Goal: Transaction & Acquisition: Purchase product/service

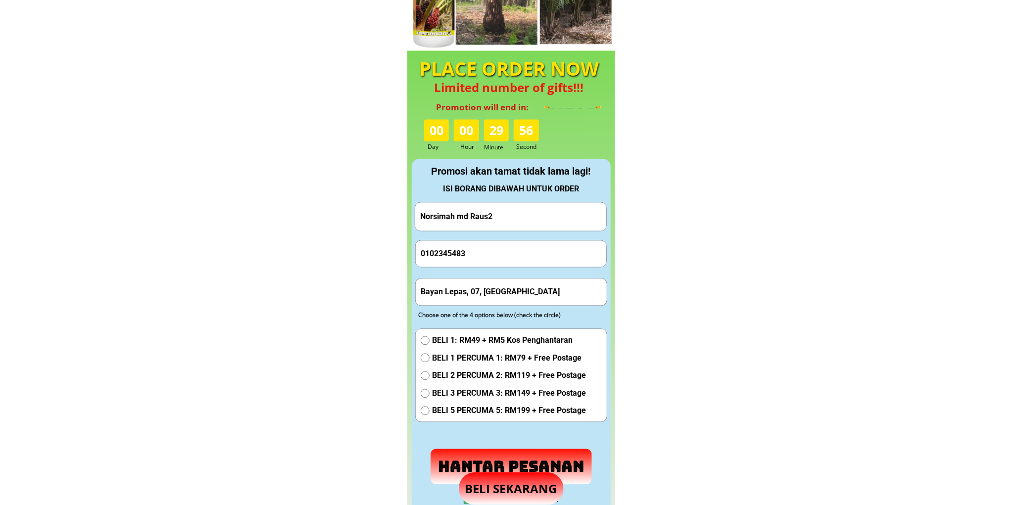
scroll to position [924, 0]
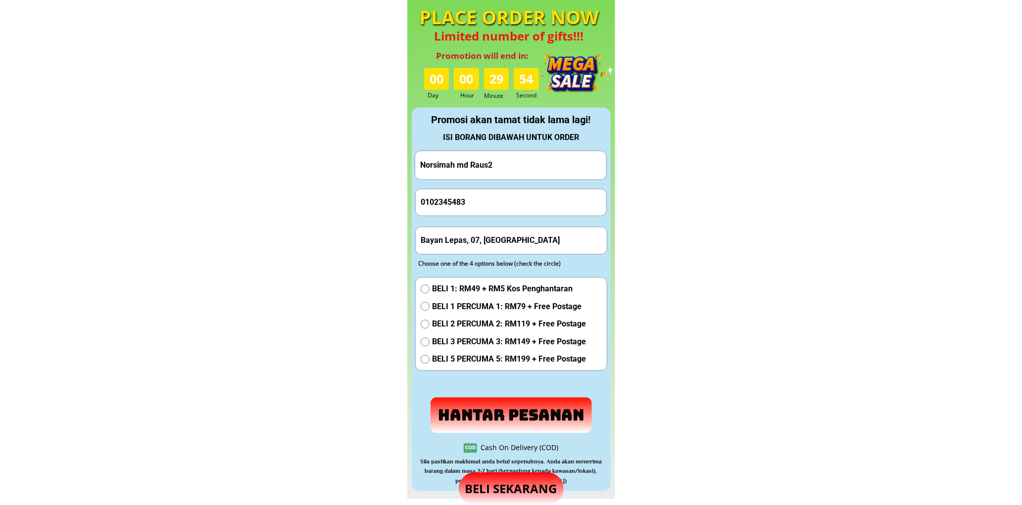
click at [491, 159] on input "Norsimah md Raus2" at bounding box center [511, 165] width 186 height 28
paste input "Minda paji"
type input "Minda paji"
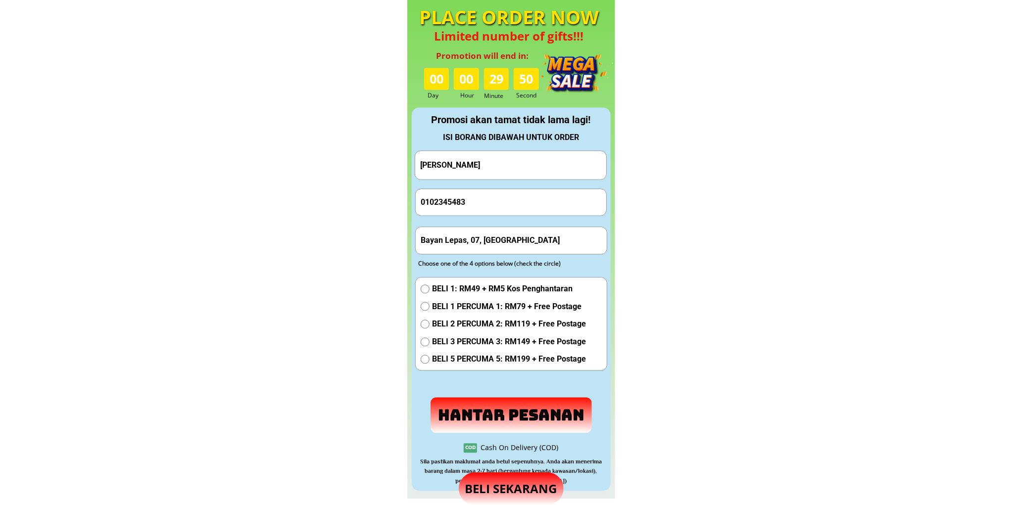
click at [498, 194] on input "0102345483" at bounding box center [511, 202] width 186 height 26
paste input "60168428857"
drag, startPoint x: 427, startPoint y: 200, endPoint x: 408, endPoint y: 199, distance: 19.8
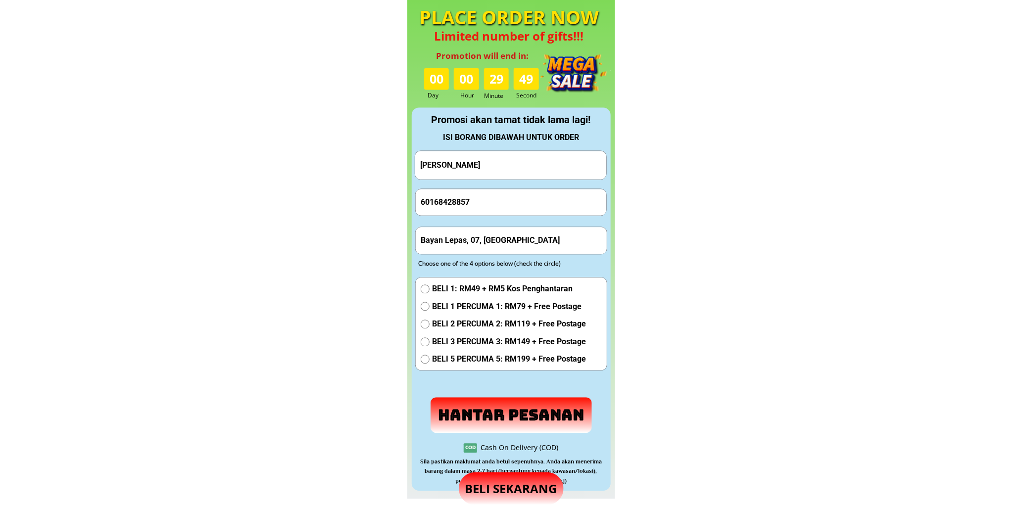
click at [408, 199] on div "PLACE ORDER NOW Limited number of gifts!!! 00 00 29 49 Promotion will end in: D…" at bounding box center [511, 249] width 208 height 498
type input "0168428857"
click at [467, 253] on input "Bayan Lepas, 07, Malaysia" at bounding box center [511, 240] width 186 height 26
click at [485, 248] on input "Bayan Lepas, 07, Malaysia" at bounding box center [511, 240] width 186 height 26
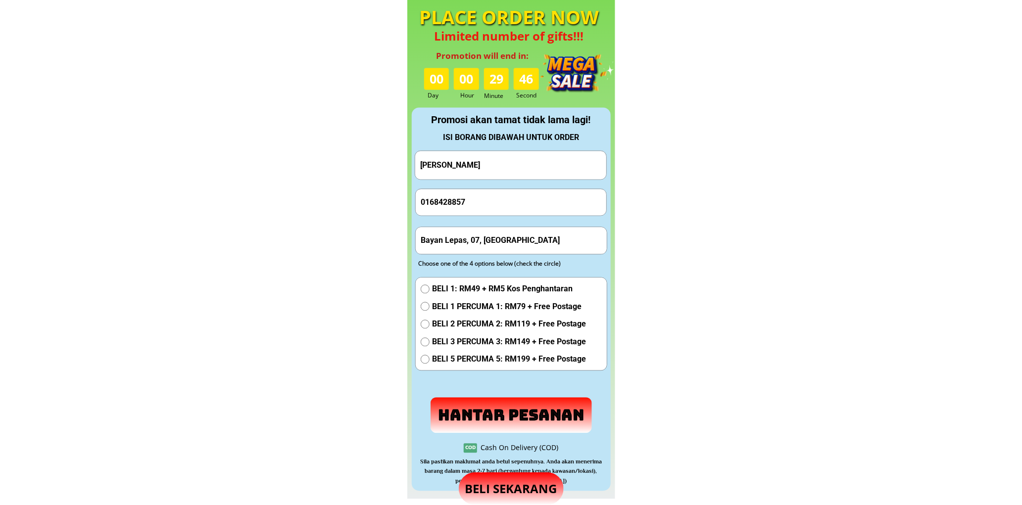
click at [533, 246] on input "Bayan Lepas, 07, Malaysia" at bounding box center [511, 240] width 186 height 26
click at [486, 246] on input "text" at bounding box center [511, 240] width 186 height 26
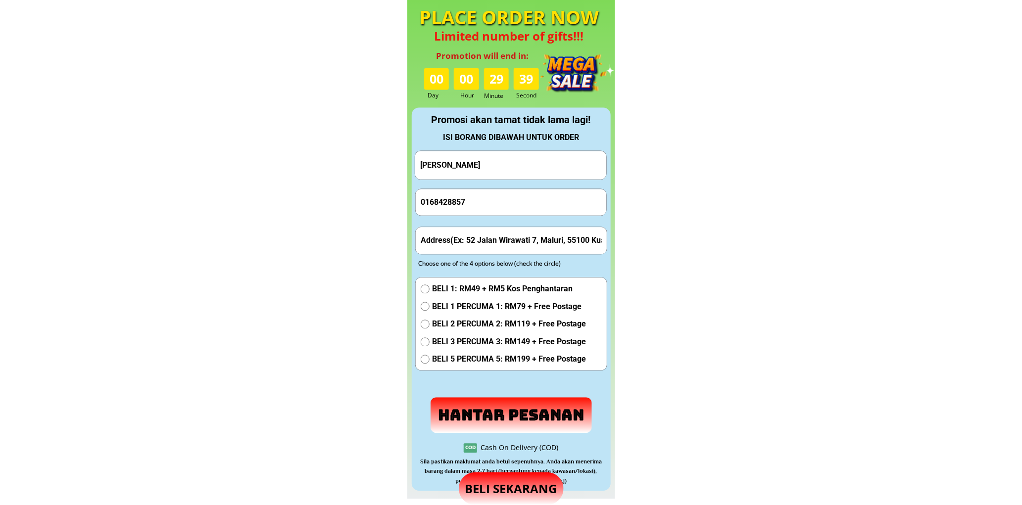
paste input "Kuala Lumpur"
drag, startPoint x: 449, startPoint y: 243, endPoint x: 497, endPoint y: 246, distance: 48.1
click at [497, 246] on input "Kuala Lumpur" at bounding box center [511, 240] width 186 height 26
type input "Kuala Lu"
click at [491, 292] on span "BELI 1: RM49 + RM5 Kos Penghantaran" at bounding box center [509, 288] width 154 height 13
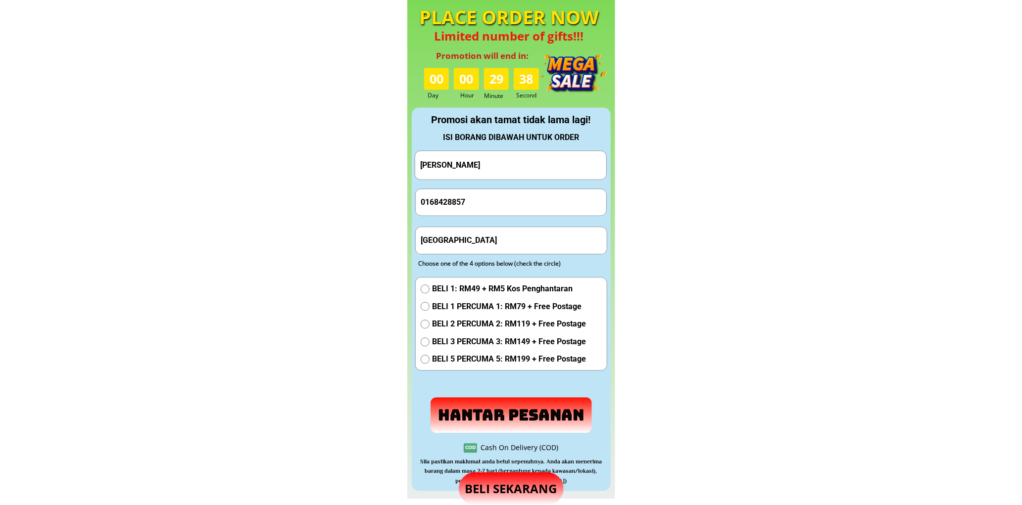
radio input "true"
click at [484, 406] on p "Hantar Pesanan" at bounding box center [511, 415] width 162 height 36
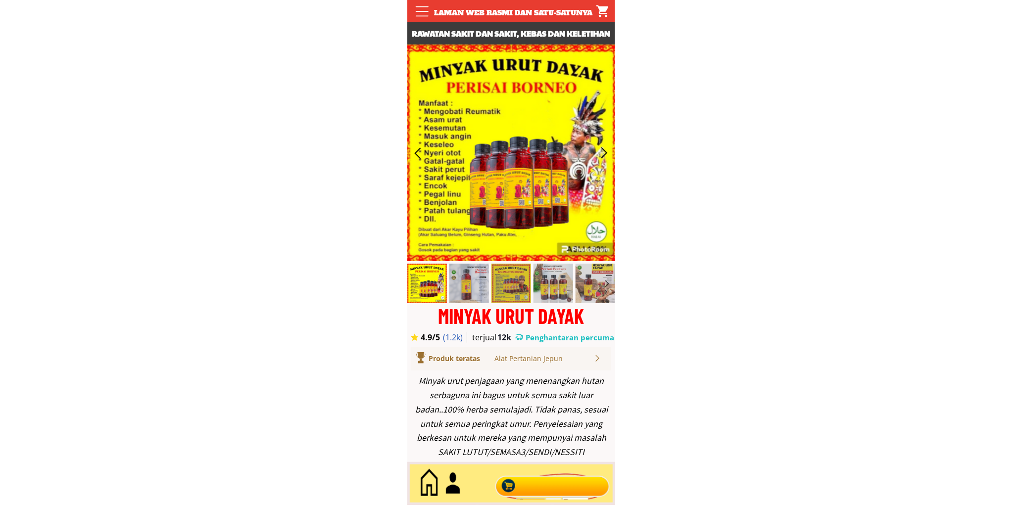
click at [554, 486] on div at bounding box center [552, 483] width 120 height 33
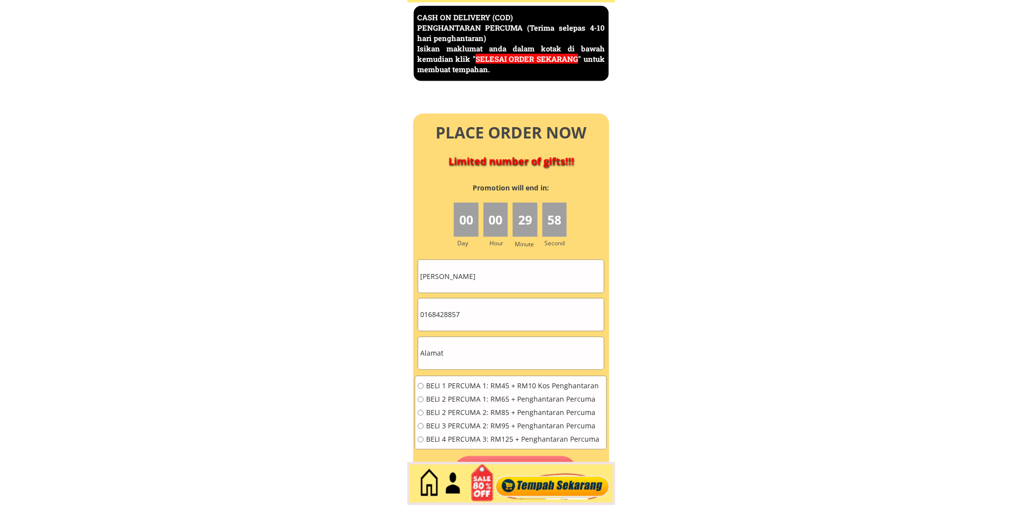
scroll to position [4292, 0]
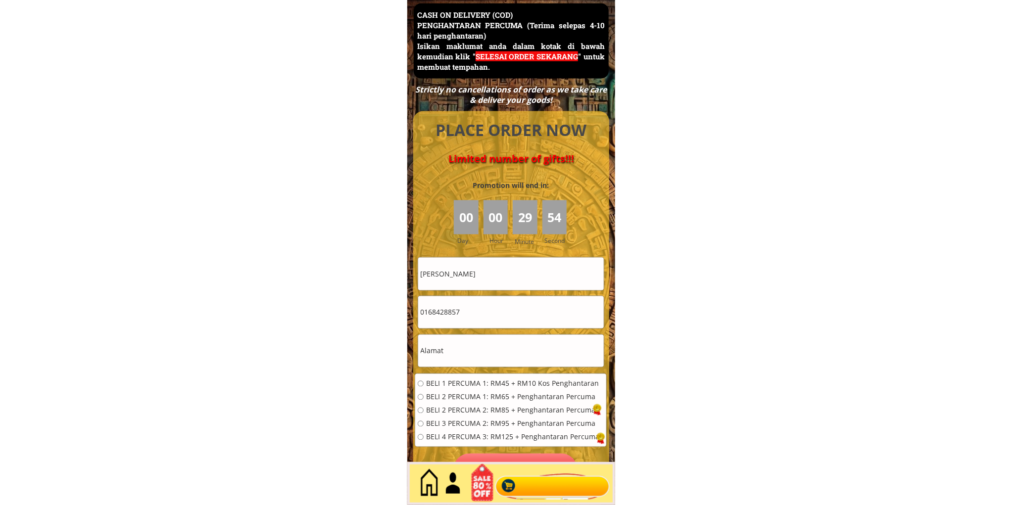
click at [511, 284] on input "Minda paji" at bounding box center [511, 274] width 186 height 32
paste input "[PERSON_NAME]"
type input "[PERSON_NAME]"
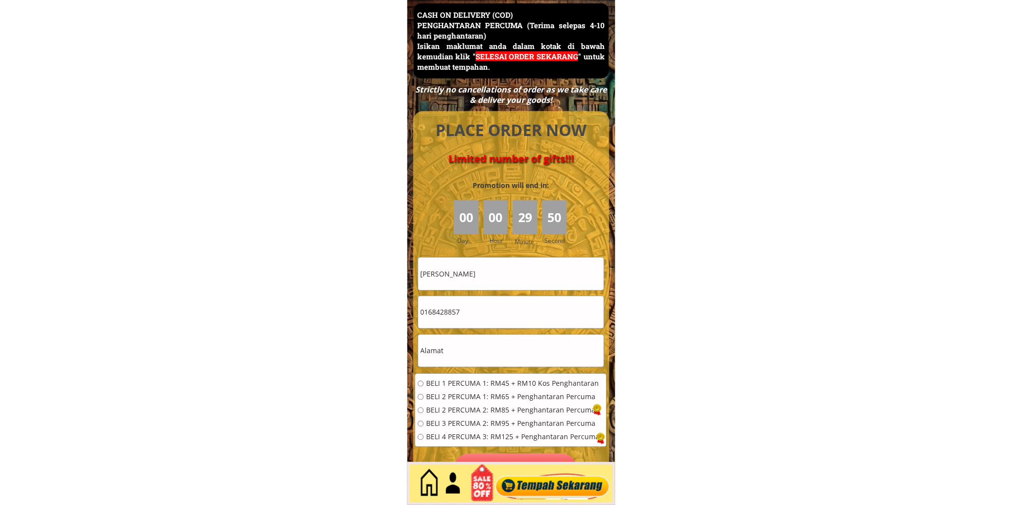
click at [508, 310] on input "0168428857" at bounding box center [511, 312] width 186 height 32
paste input "[PERSON_NAME]"
type input "[PERSON_NAME]"
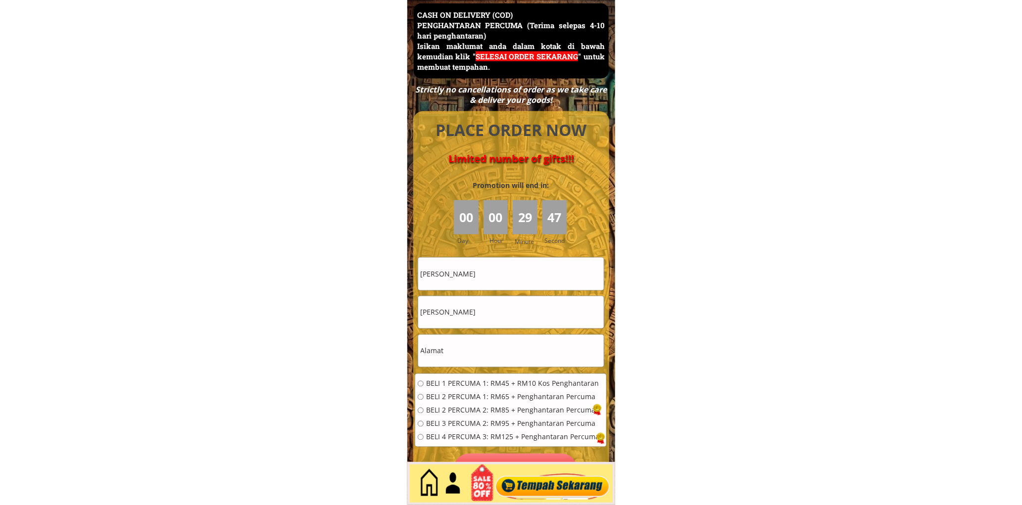
click at [461, 344] on input "text" at bounding box center [511, 351] width 186 height 32
paste input "Petaling Jaya, 10, Malaysia"
type input "Petaling Jaya, 10, Malaysia"
click at [451, 402] on div "BELI 1 PERCUMA 1: RM45 + RM10 Kos Penghantaran BELI 2 PERCUMA 1: RM65 + Penghan…" at bounding box center [509, 413] width 182 height 67
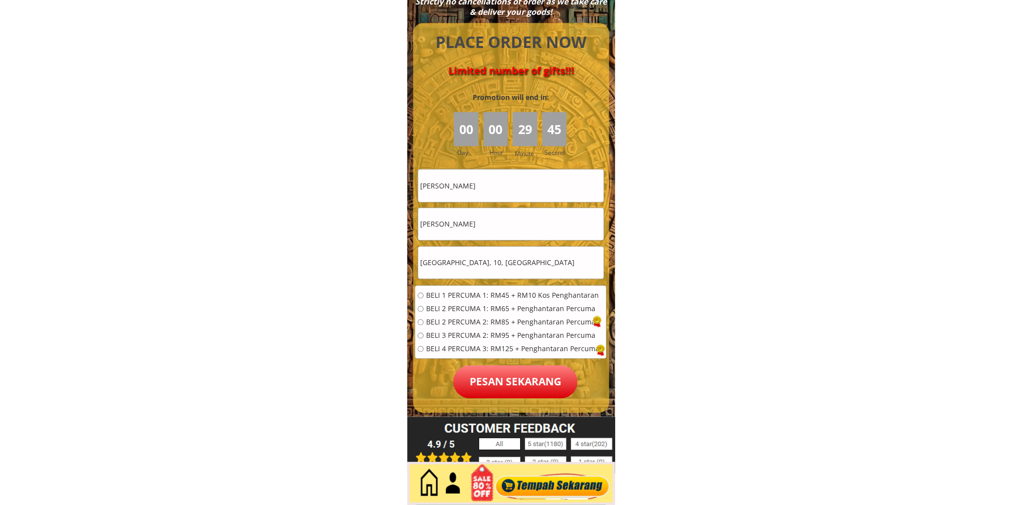
scroll to position [4384, 0]
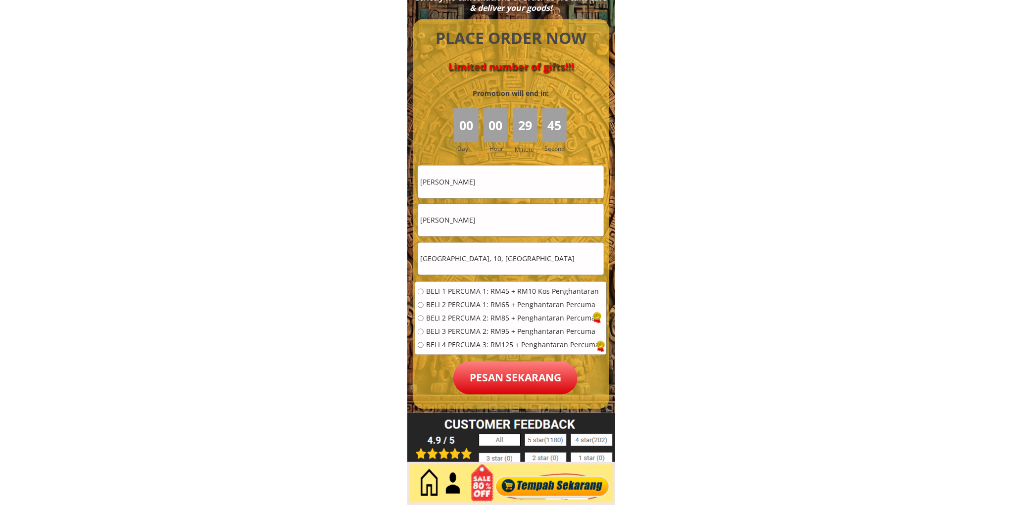
click at [457, 307] on span "BELI 2 PERCUMA 1: RM65 + Penghantaran Percuma" at bounding box center [512, 305] width 173 height 7
radio input "true"
click at [464, 294] on span "BELI 1 PERCUMA 1: RM45 + RM10 Kos Penghantaran" at bounding box center [512, 291] width 173 height 7
radio input "true"
click at [506, 371] on p "Pesan sekarang" at bounding box center [515, 378] width 124 height 33
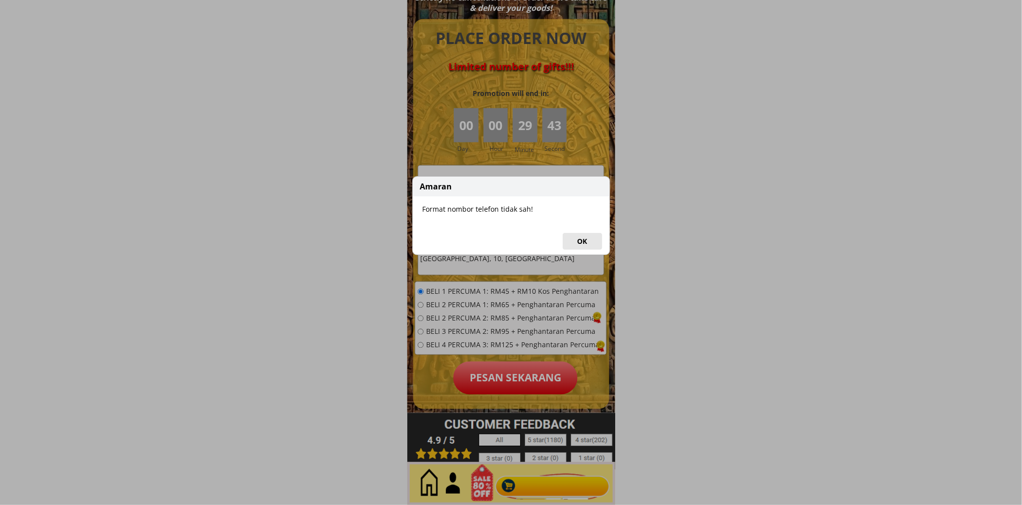
click at [572, 246] on button "OK" at bounding box center [582, 241] width 40 height 17
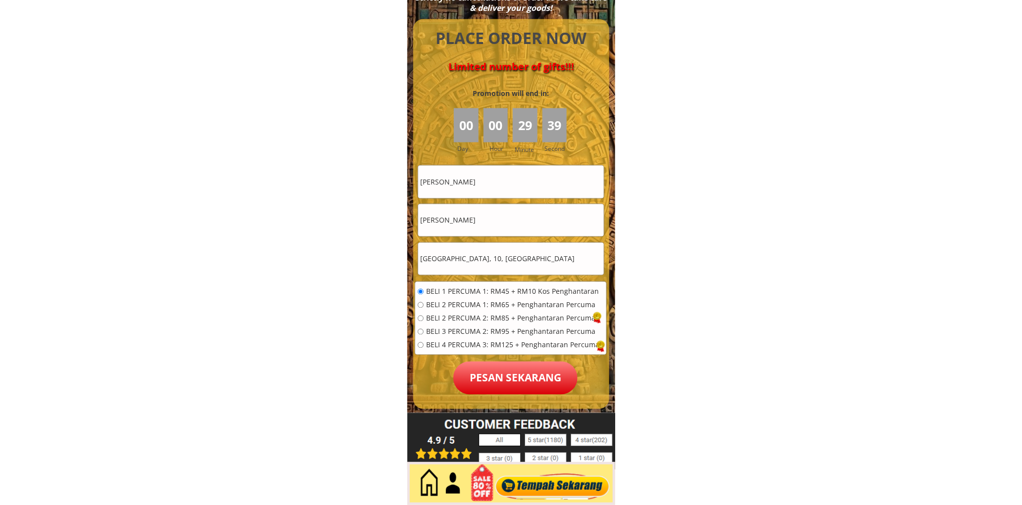
click at [508, 225] on input "[PERSON_NAME]" at bounding box center [511, 220] width 186 height 32
paste input "01125556624"
type input "01125556624"
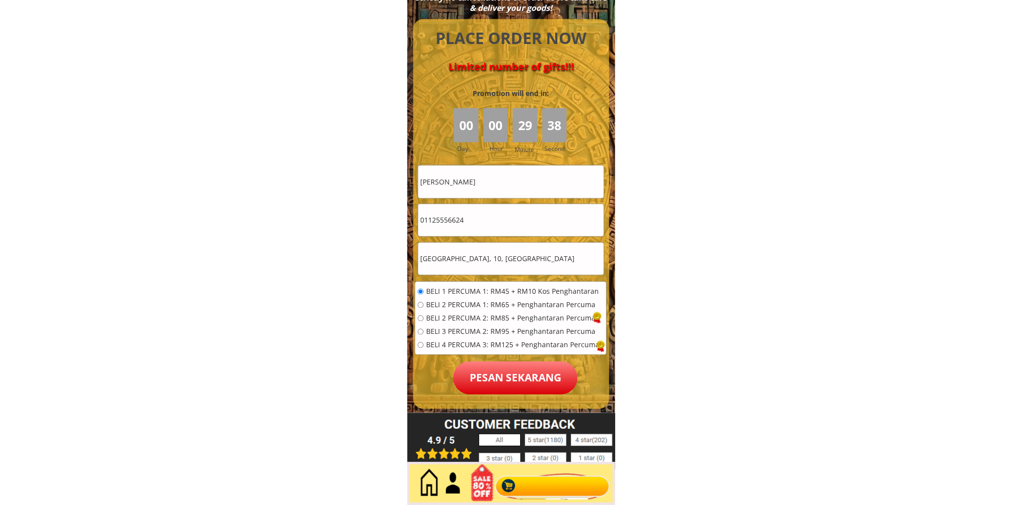
click at [505, 387] on p "Pesan sekarang" at bounding box center [515, 378] width 124 height 33
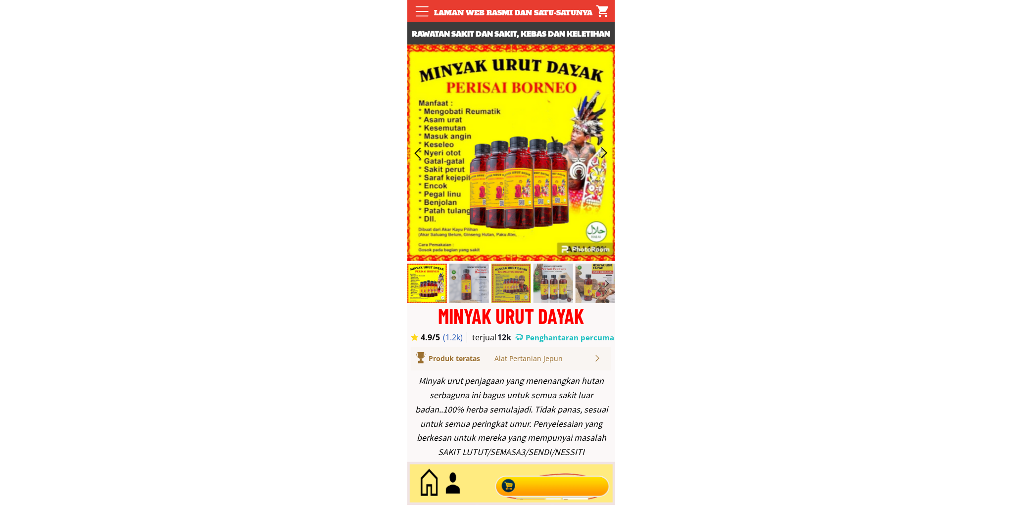
click at [528, 493] on div at bounding box center [552, 483] width 120 height 33
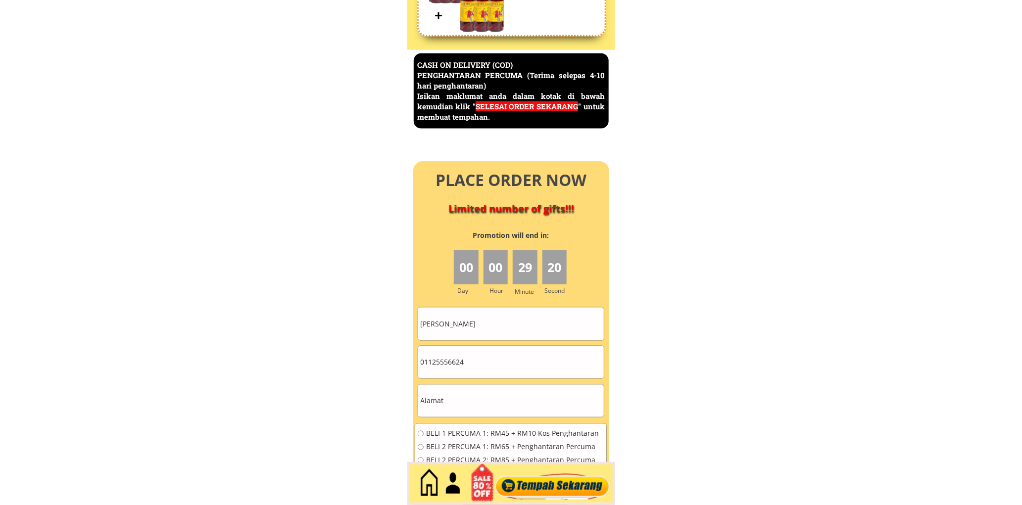
scroll to position [4292, 0]
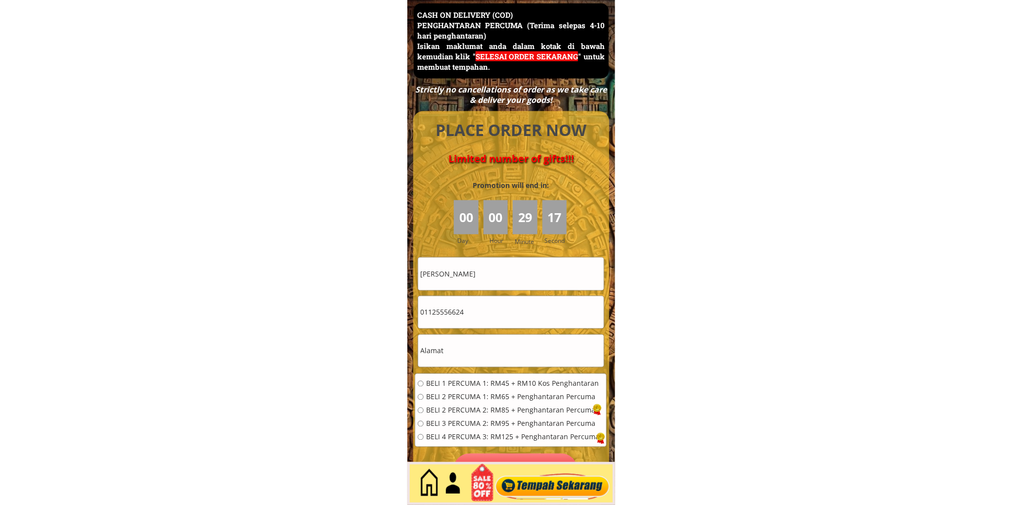
click at [511, 266] on input "[PERSON_NAME]" at bounding box center [511, 274] width 186 height 32
click at [511, 266] on input "Asma Binti Muhammad" at bounding box center [511, 274] width 186 height 32
paste input "Saudah binti salleh"
type input "Saudah binti salleh"
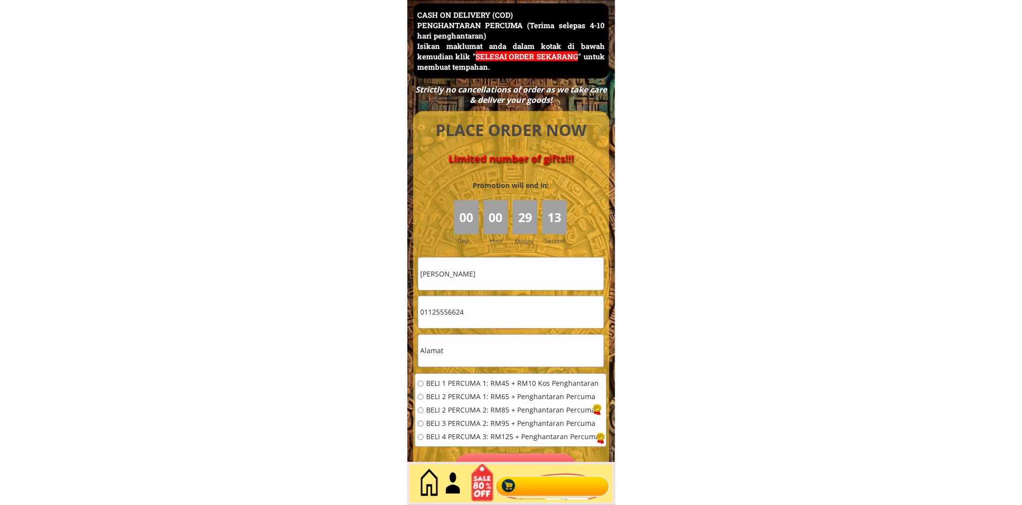
click at [512, 310] on input "01125556624" at bounding box center [511, 312] width 186 height 32
click at [513, 310] on input "01125556624" at bounding box center [511, 312] width 186 height 32
paste input "9-3985050"
click at [436, 320] on input "019-3985050" at bounding box center [511, 312] width 186 height 32
type input "0193985050"
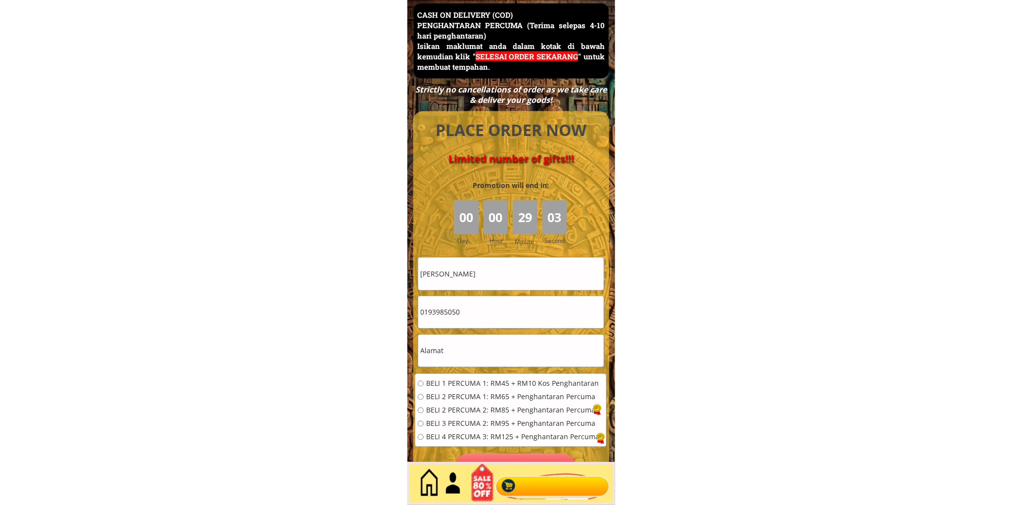
click at [475, 348] on input "text" at bounding box center [511, 351] width 186 height 32
paste input "Lot 10280 kg padang nenas meng telipot kuala terengganu21030terengganu"
type input "Lot 10280 kg padang nenas meng telipot kuala terengganu21030terengganu"
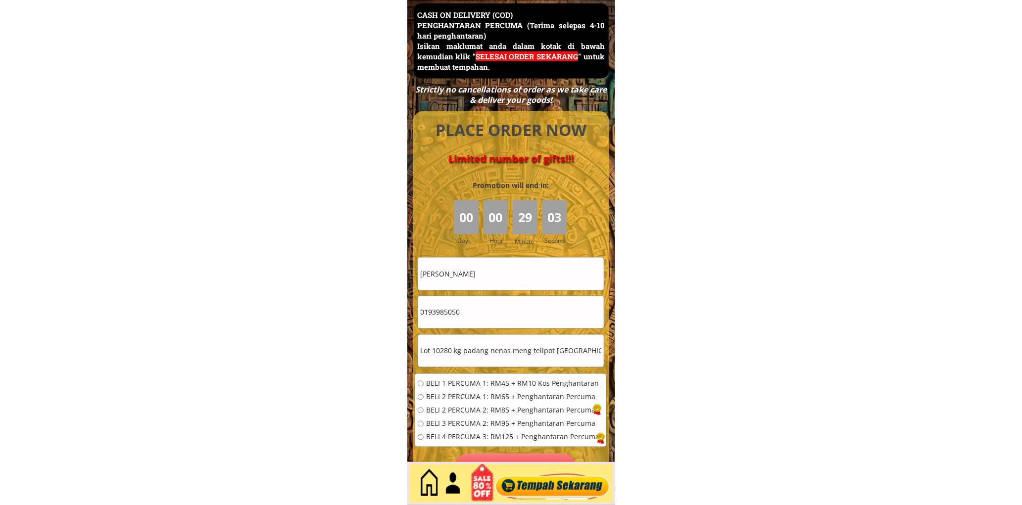
click at [445, 389] on div "BELI 1 PERCUMA 1: RM45 + RM10 Kos Penghantaran BELI 2 PERCUMA 1: RM65 + Penghan…" at bounding box center [509, 413] width 182 height 67
click at [444, 399] on span "BELI 2 PERCUMA 1: RM65 + Penghantaran Percuma" at bounding box center [512, 397] width 173 height 7
radio input "true"
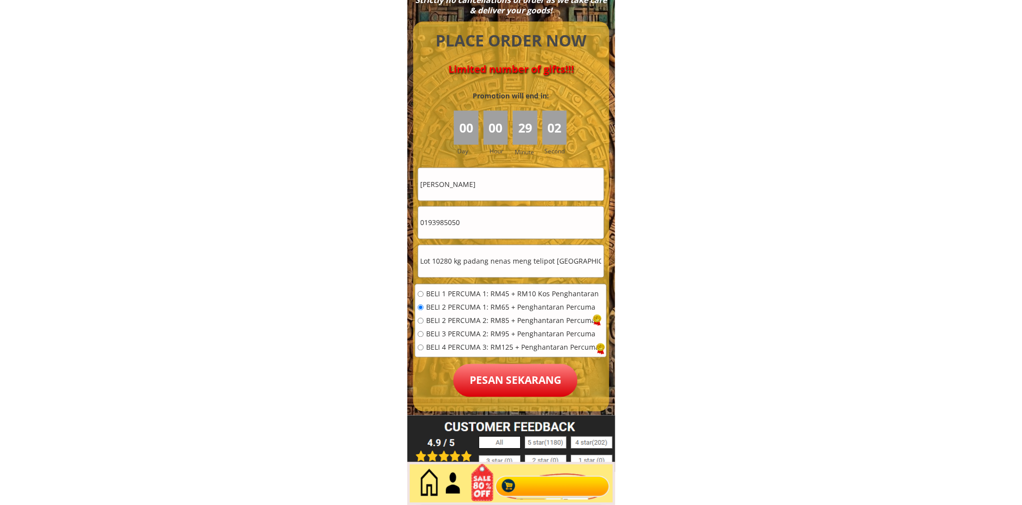
scroll to position [4384, 0]
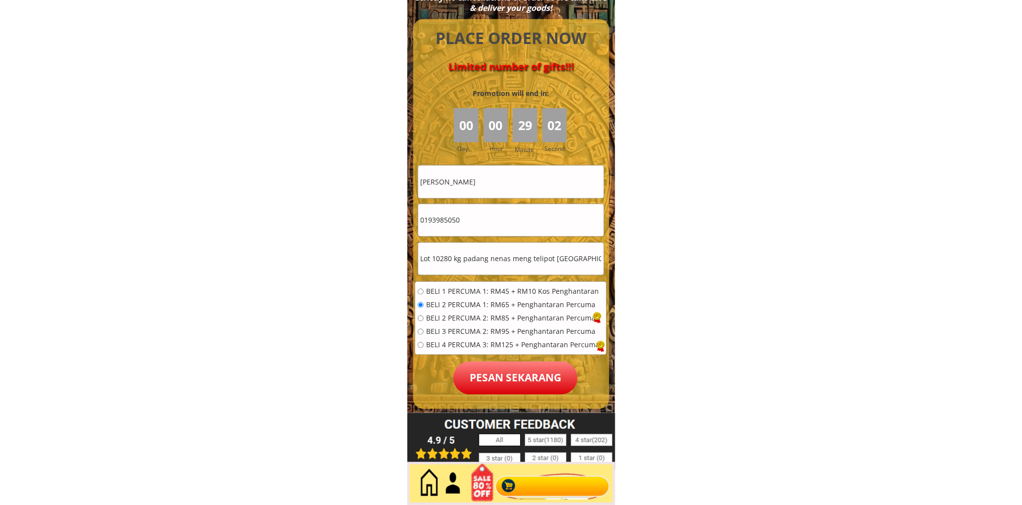
click at [484, 373] on p "Pesan sekarang" at bounding box center [515, 378] width 124 height 33
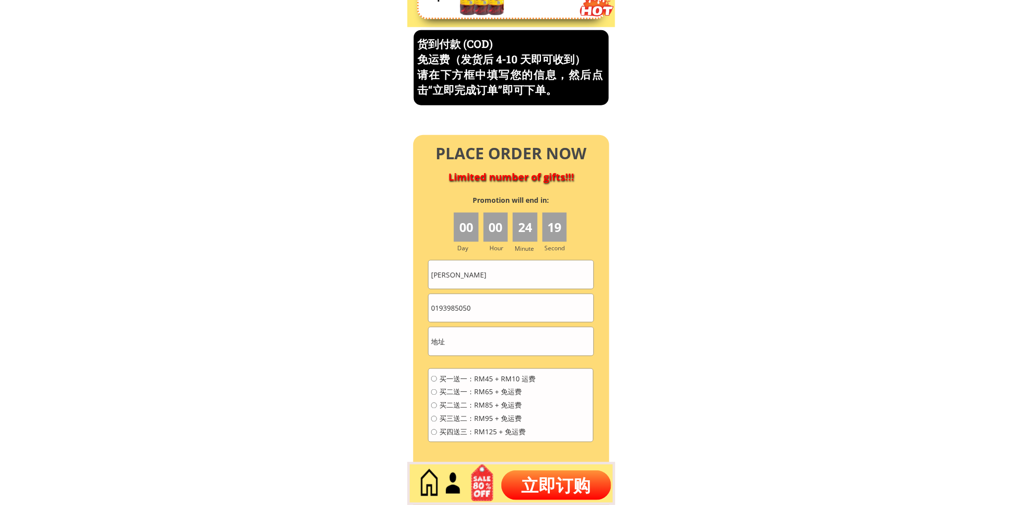
scroll to position [4231, 0]
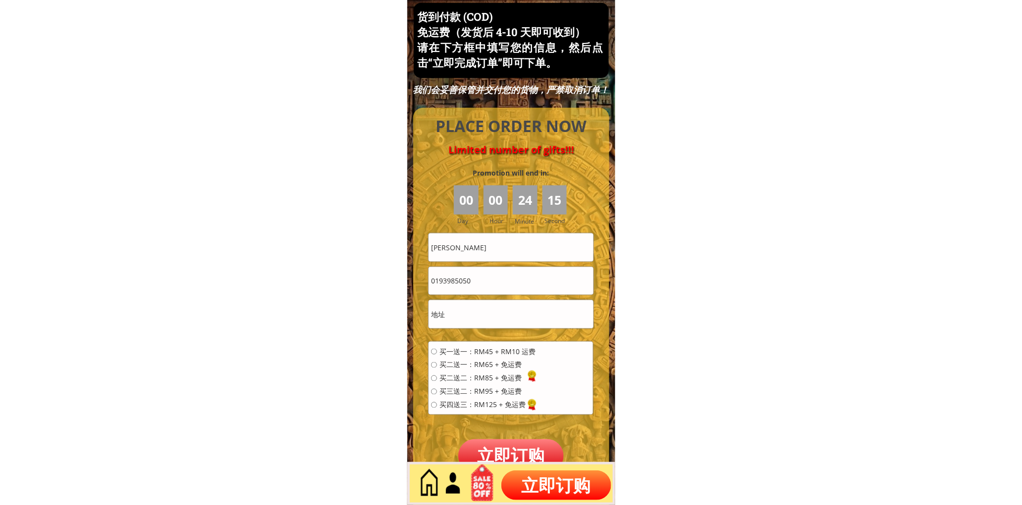
click at [503, 281] on input "0193985050" at bounding box center [510, 281] width 164 height 28
paste input "89100293"
type input "0189100293"
click at [512, 253] on input "[PERSON_NAME]" at bounding box center [510, 247] width 164 height 28
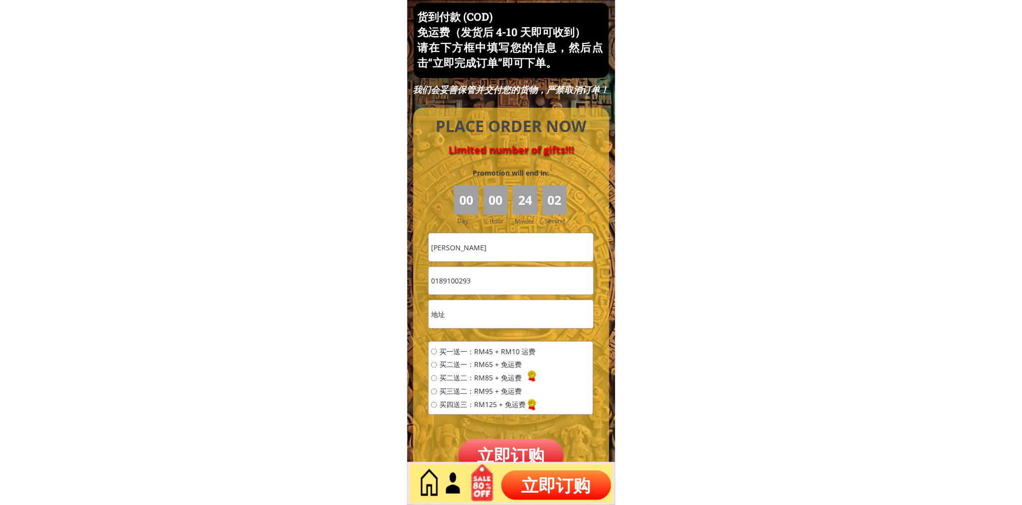
click at [512, 253] on input "[PERSON_NAME]" at bounding box center [510, 247] width 164 height 28
paste input "kew hong keat"
type input "kew hong keat"
click at [504, 278] on input "0189100293" at bounding box center [510, 281] width 164 height 28
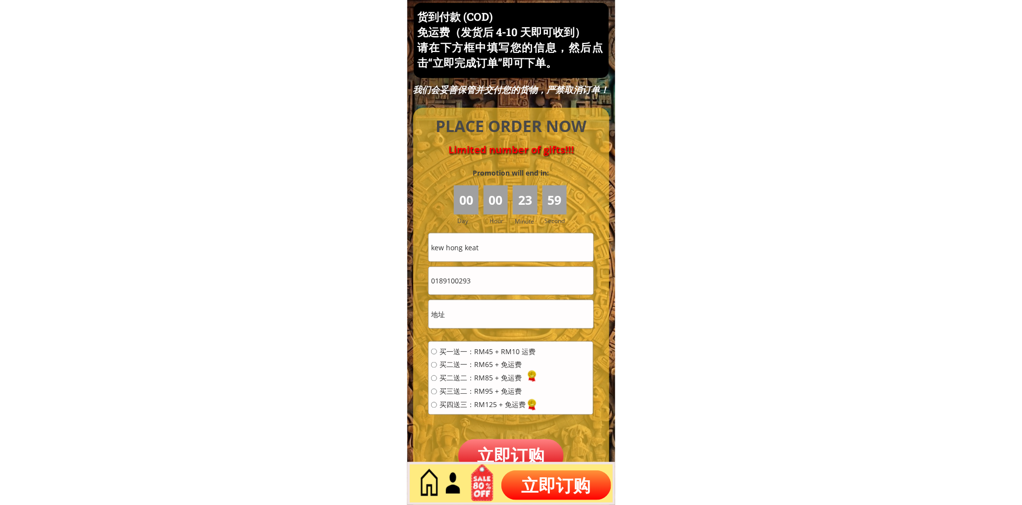
click at [504, 278] on input "0189100293" at bounding box center [510, 281] width 164 height 28
click at [516, 289] on input "0189100293" at bounding box center [510, 281] width 164 height 28
click at [516, 288] on input "0189100293" at bounding box center [510, 281] width 164 height 28
paste input "16971715"
type input "01169717153"
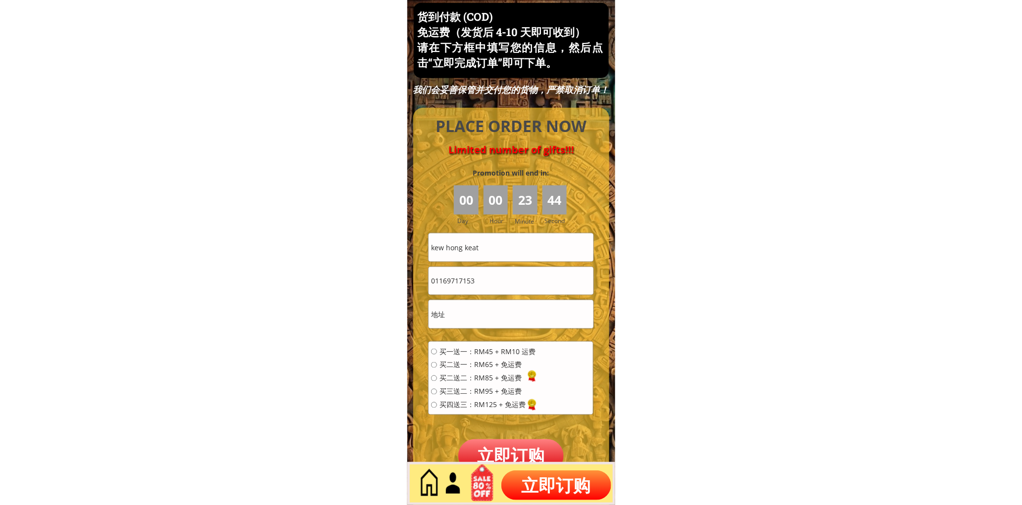
click at [501, 319] on input "text" at bounding box center [510, 314] width 164 height 28
paste input "12 jalan suria3. Taman suria. 81100 Johor bharu"
type input "12 jalan suria3. Taman suria. 81100 Johor bharu"
click at [486, 354] on span "买一送一：RM45 + RM10 运费" at bounding box center [487, 351] width 96 height 7
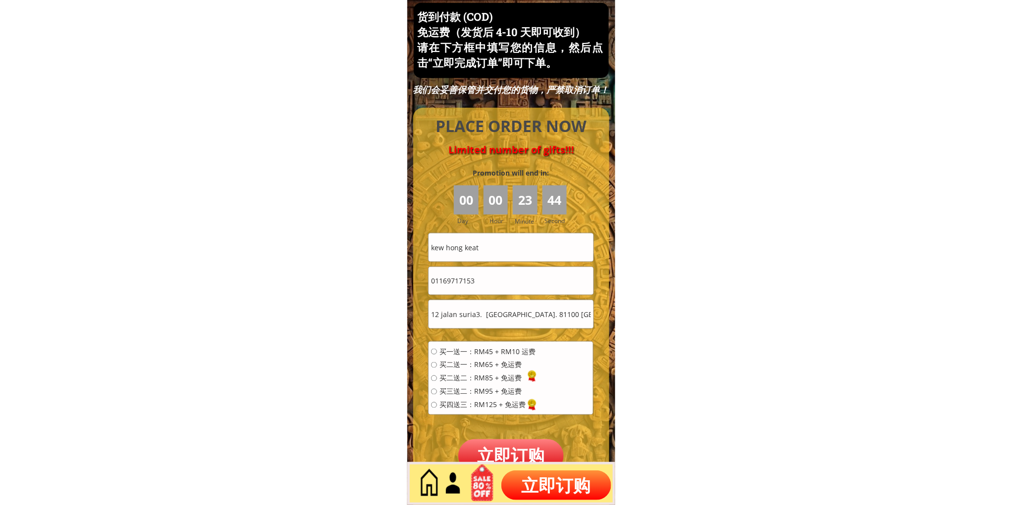
radio input "true"
click at [496, 451] on p "立即订购" at bounding box center [511, 455] width 106 height 33
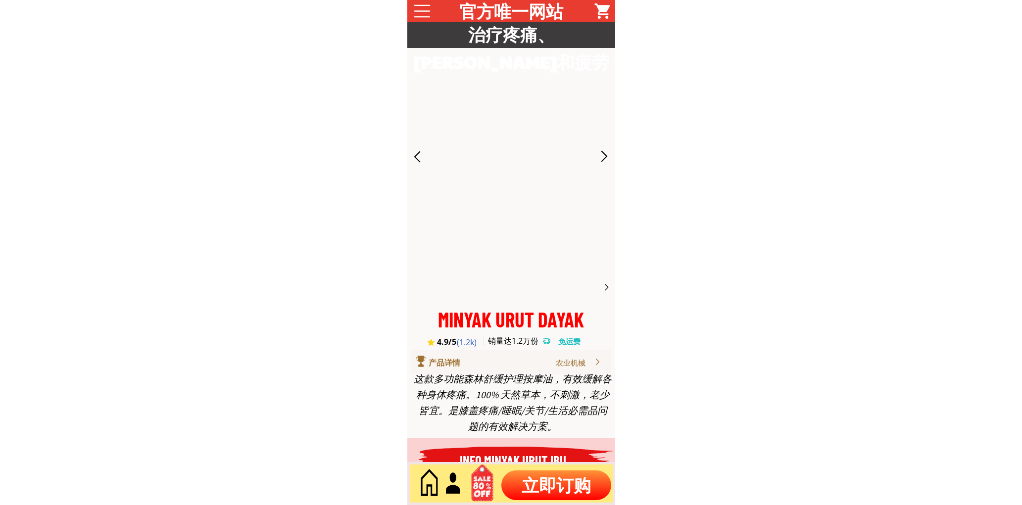
scroll to position [4231, 0]
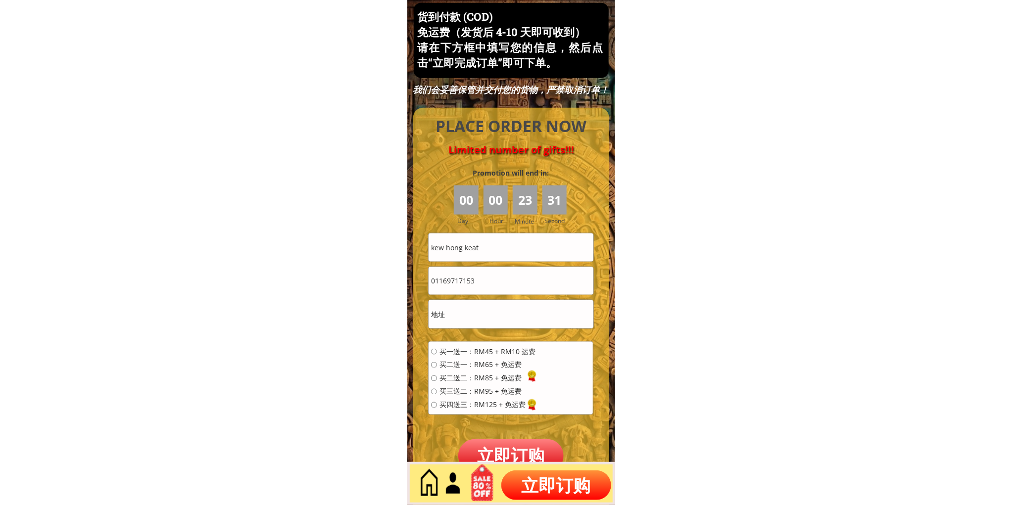
click at [513, 274] on input "01169717153" at bounding box center [510, 281] width 164 height 28
paste input "8910029"
type input "0189100293"
click at [476, 312] on input "text" at bounding box center [510, 314] width 164 height 28
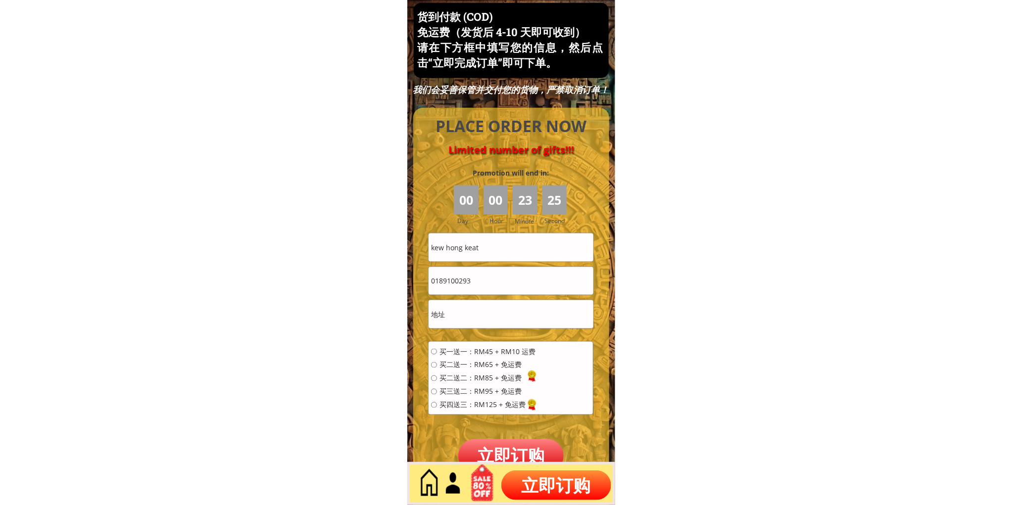
click at [476, 312] on input "text" at bounding box center [510, 314] width 164 height 28
paste input "12 jalan suria3. [GEOGRAPHIC_DATA]. 81100 [GEOGRAPHIC_DATA]"
type input "12 jalan suria3. [GEOGRAPHIC_DATA]. 81100 [GEOGRAPHIC_DATA]"
click at [472, 345] on div "买一送一：RM45 + RM10 运费 买二送一：RM65 + 免运费 买二送二：RM85 + 免运费 买三送二：RM95 + 免运费 买四送三：RM125 …" at bounding box center [510, 382] width 164 height 80
click at [458, 355] on div "买一送一：RM45 + RM10 运费 买二送一：RM65 + 免运费 买二送二：RM85 + 免运费 买三送二：RM95 + 免运费 买四送三：RM125 …" at bounding box center [483, 381] width 104 height 67
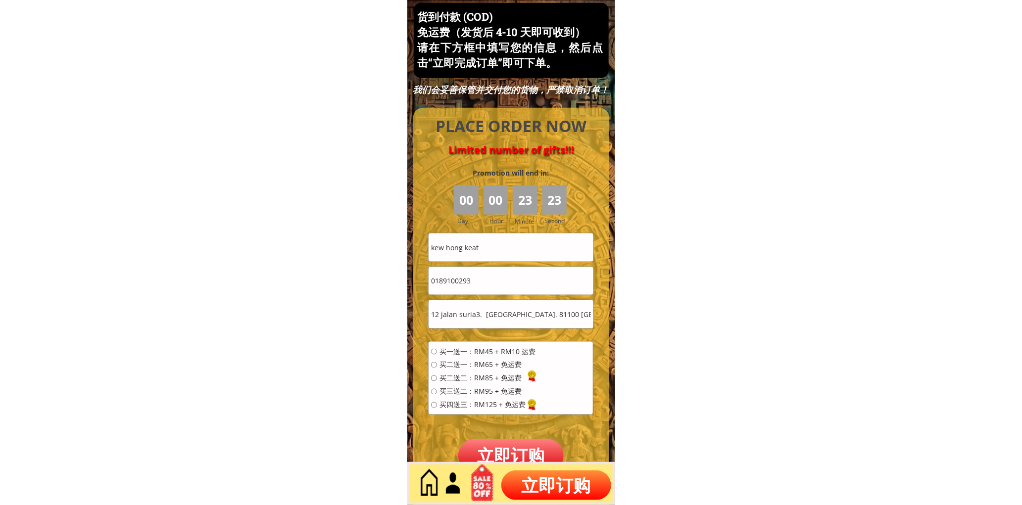
click at [498, 354] on span "买一送一：RM45 + RM10 运费" at bounding box center [487, 351] width 96 height 7
radio input "true"
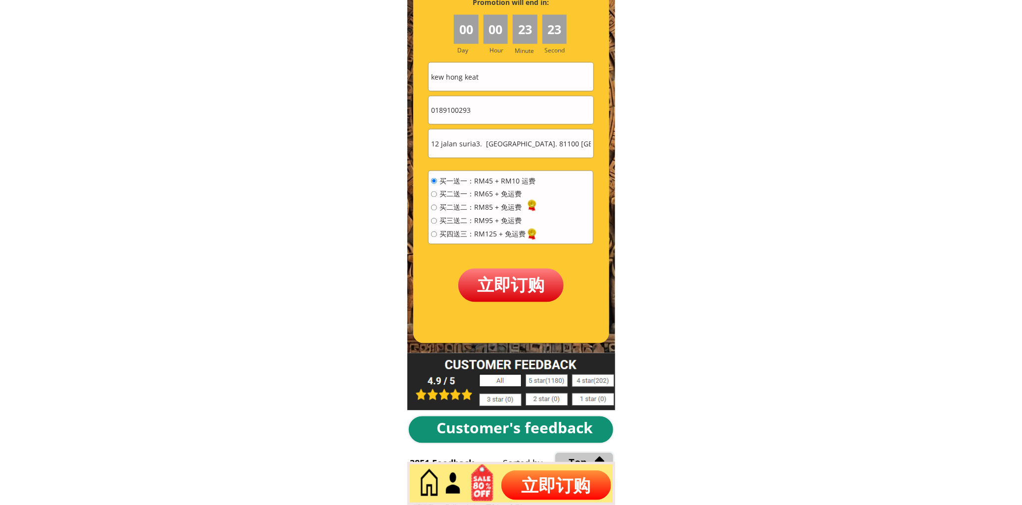
scroll to position [4414, 0]
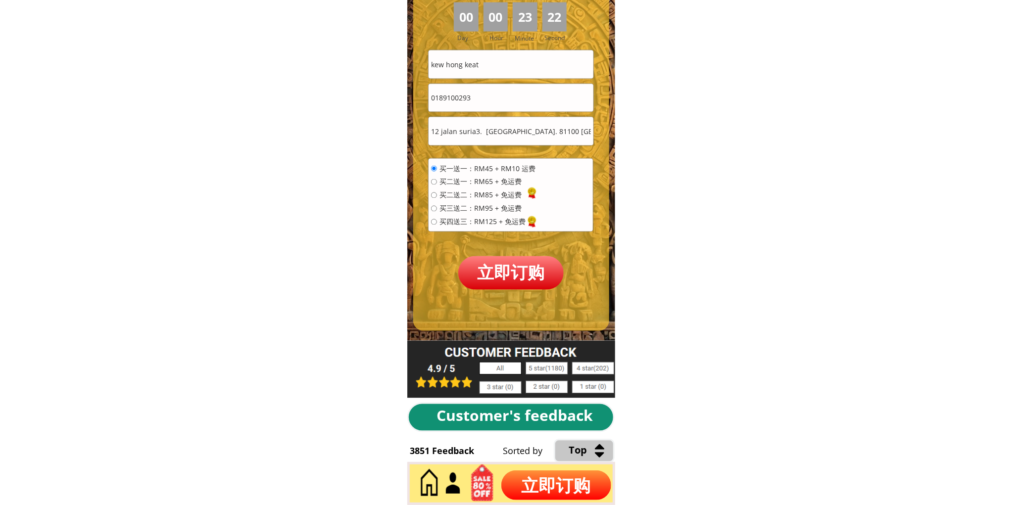
click at [489, 263] on p "立即订购" at bounding box center [511, 272] width 106 height 33
